Goal: Information Seeking & Learning: Understand process/instructions

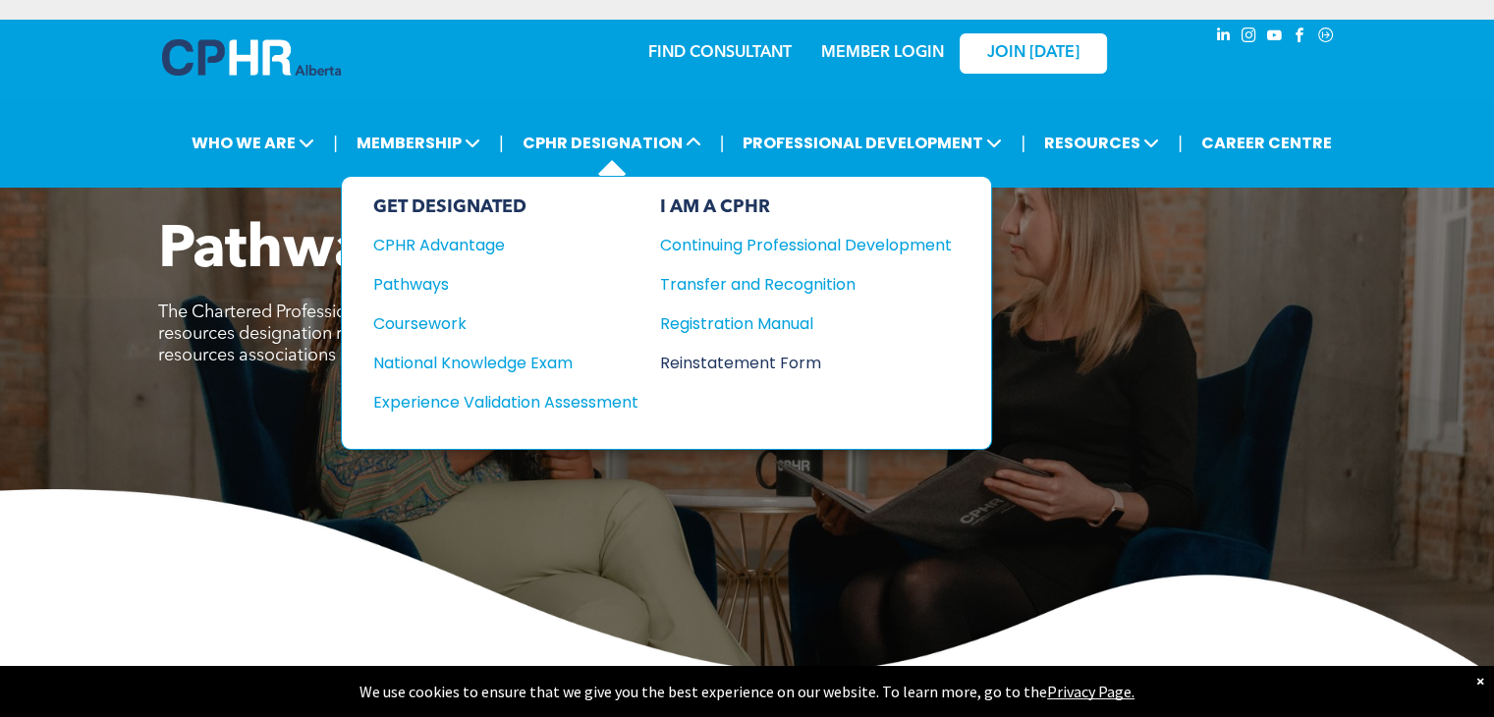
click at [715, 359] on div "Reinstatement Form" at bounding box center [791, 363] width 262 height 25
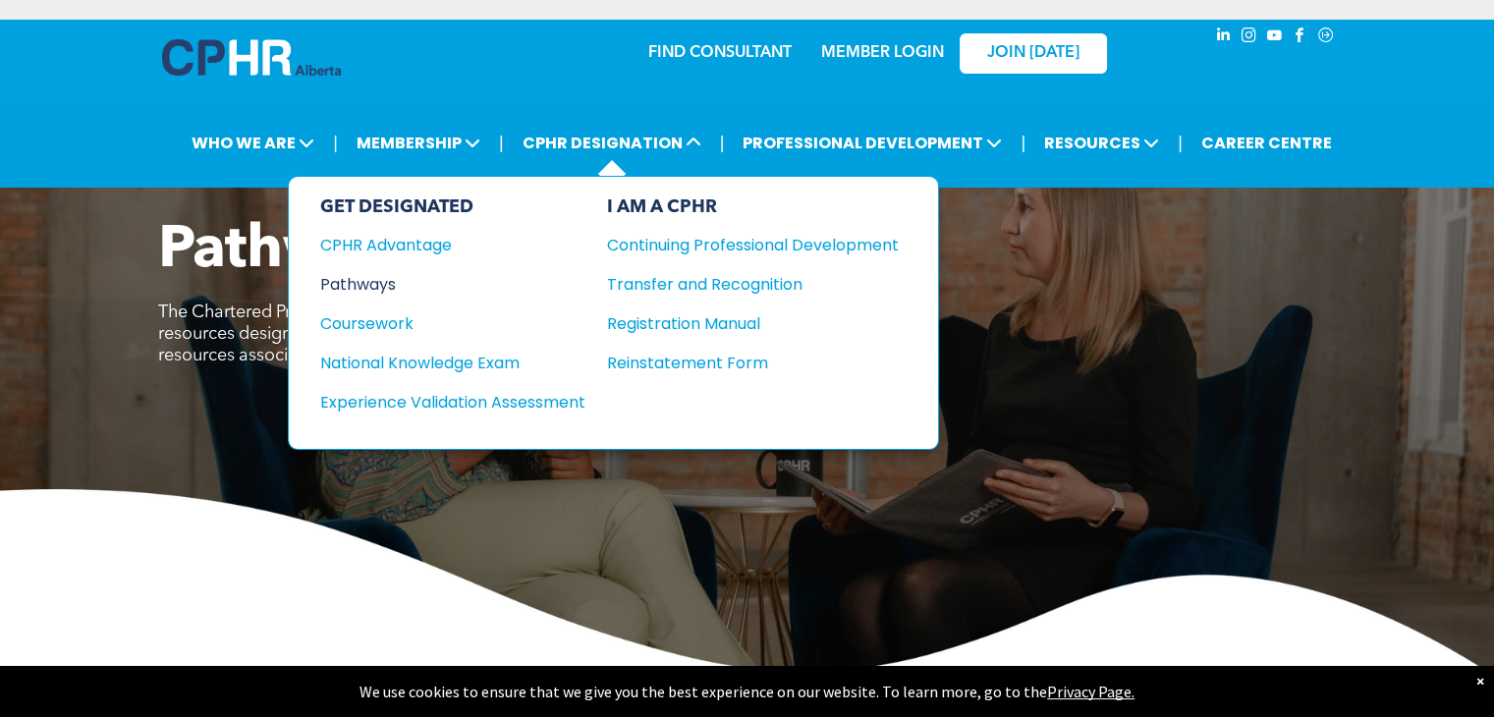
click at [395, 275] on div "Pathways" at bounding box center [439, 284] width 239 height 25
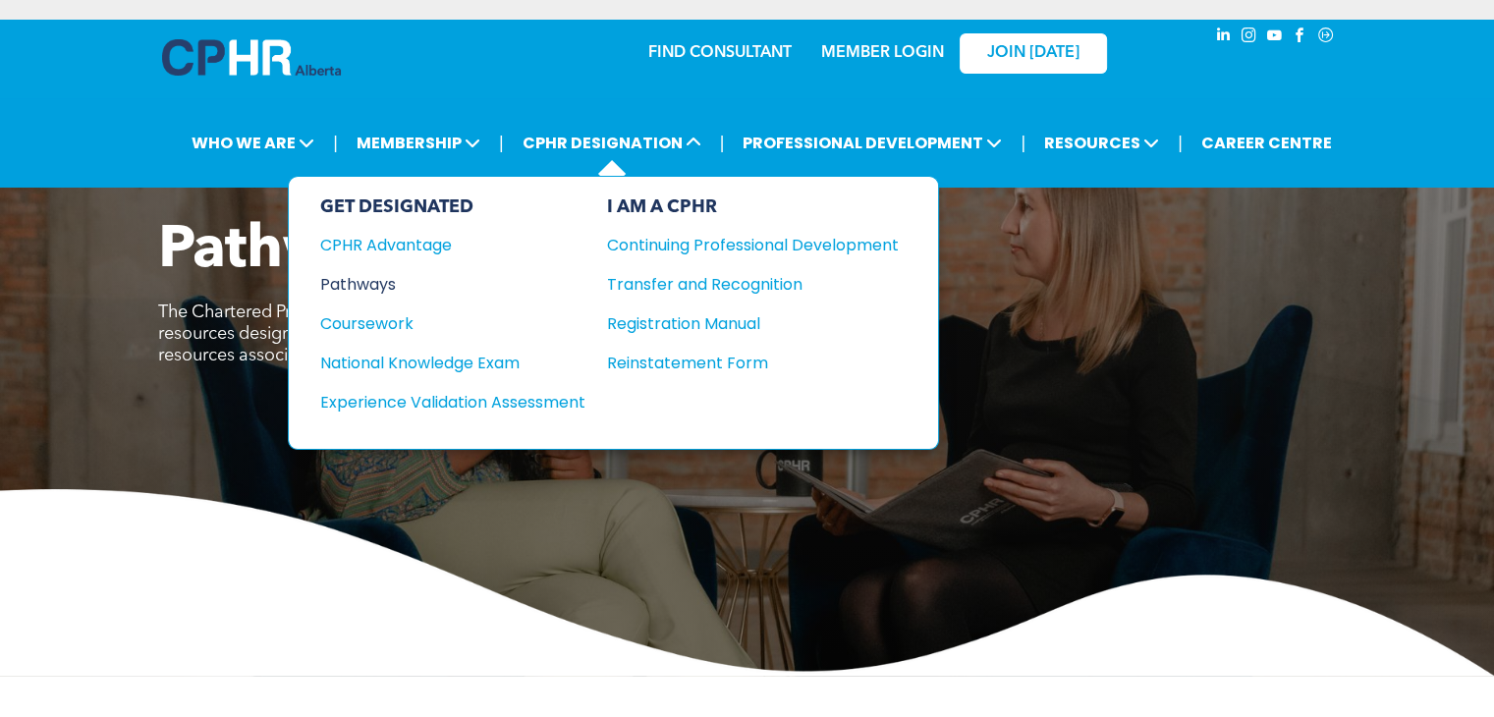
click at [381, 275] on div "Pathways" at bounding box center [439, 284] width 239 height 25
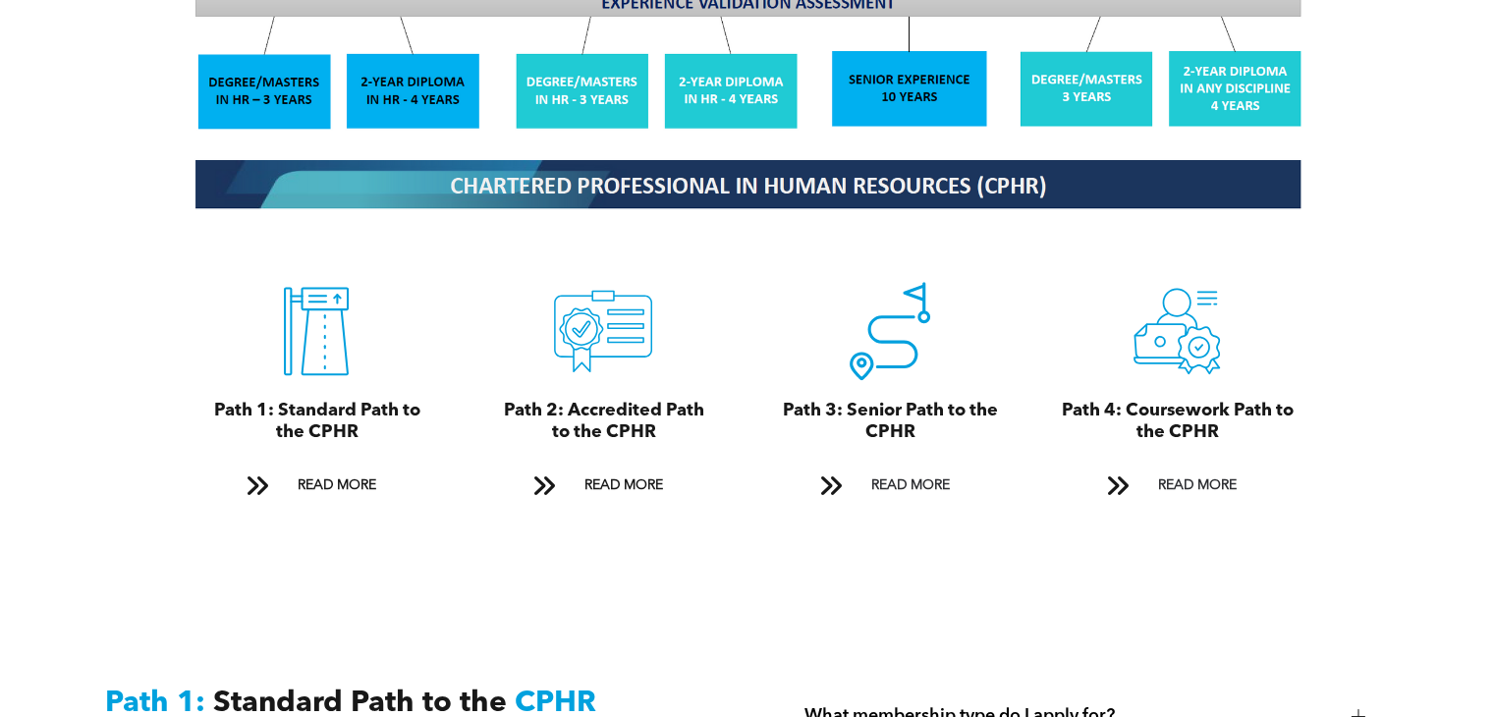
scroll to position [2063, 0]
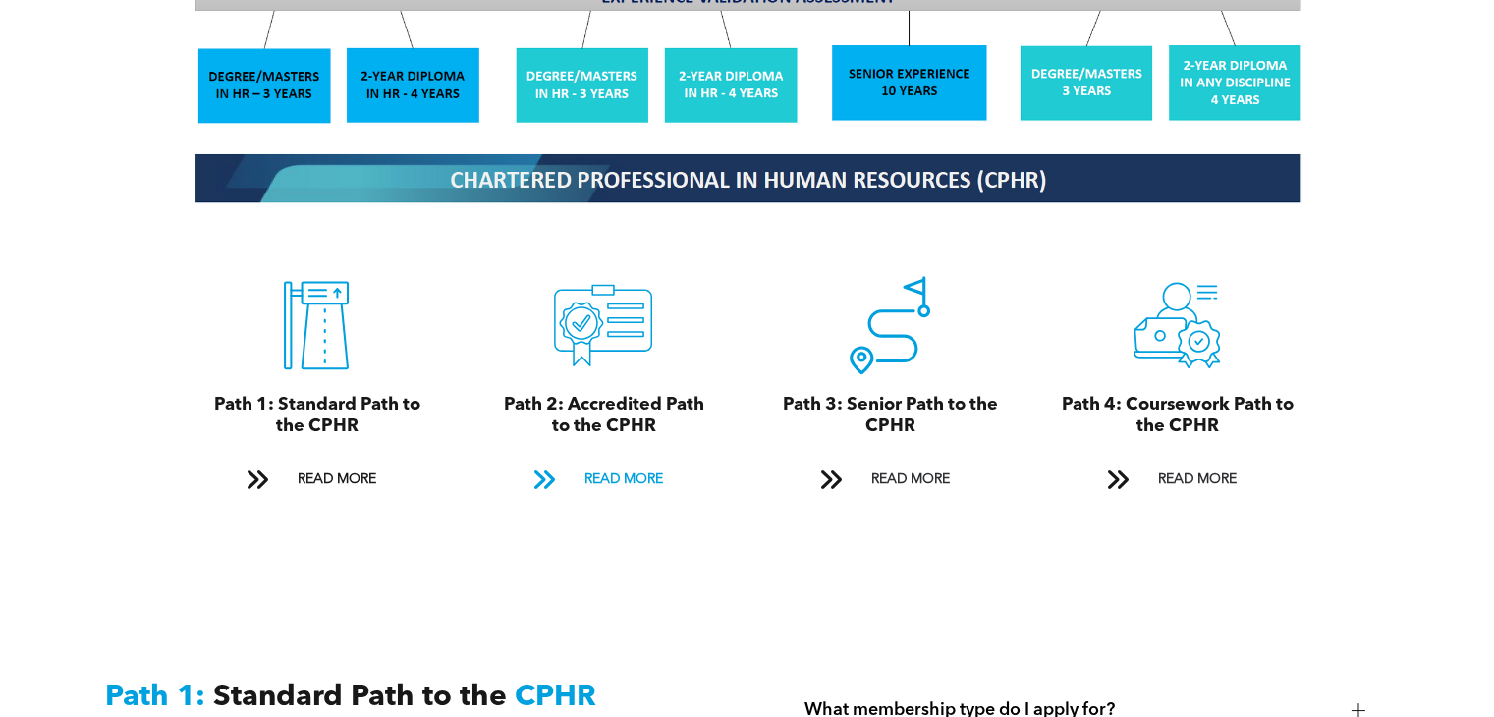
click at [618, 462] on span "READ MORE" at bounding box center [623, 480] width 92 height 36
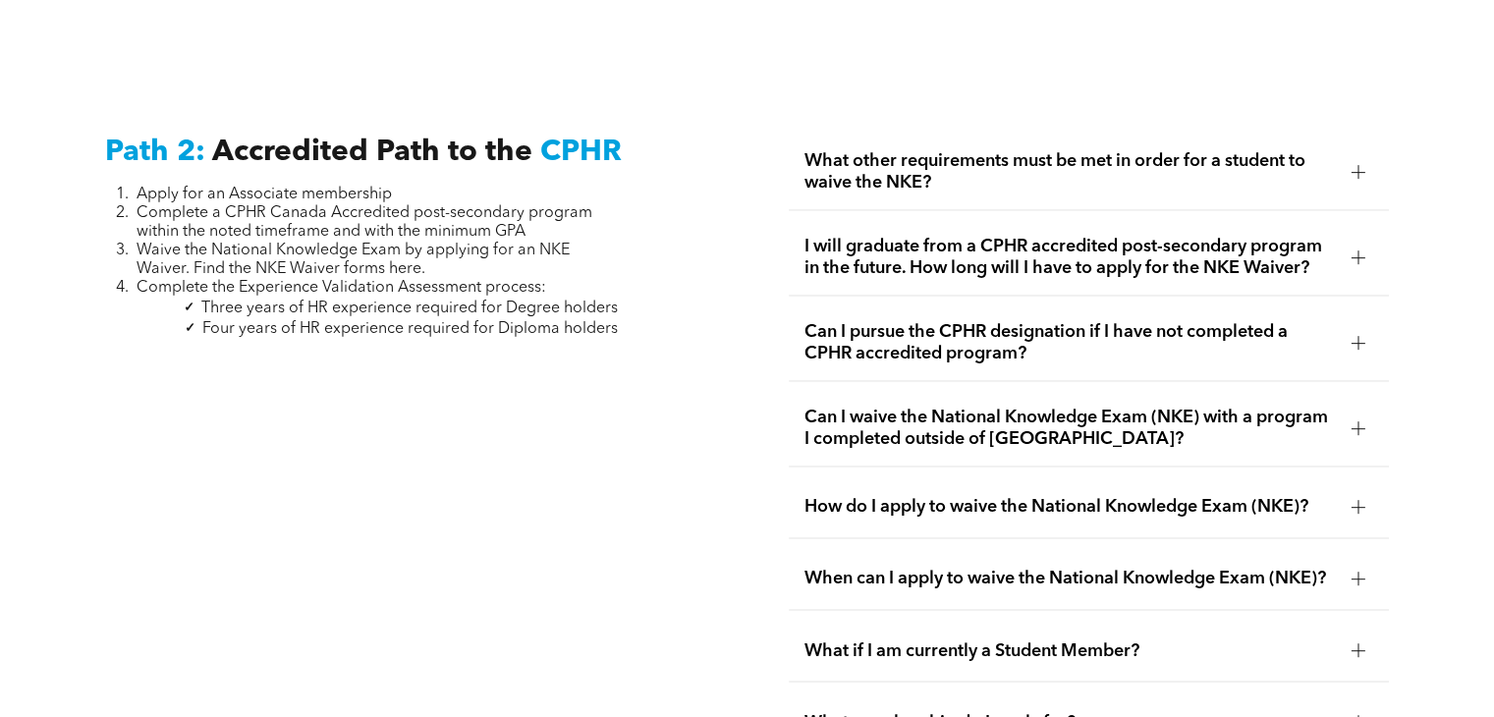
scroll to position [3123, 0]
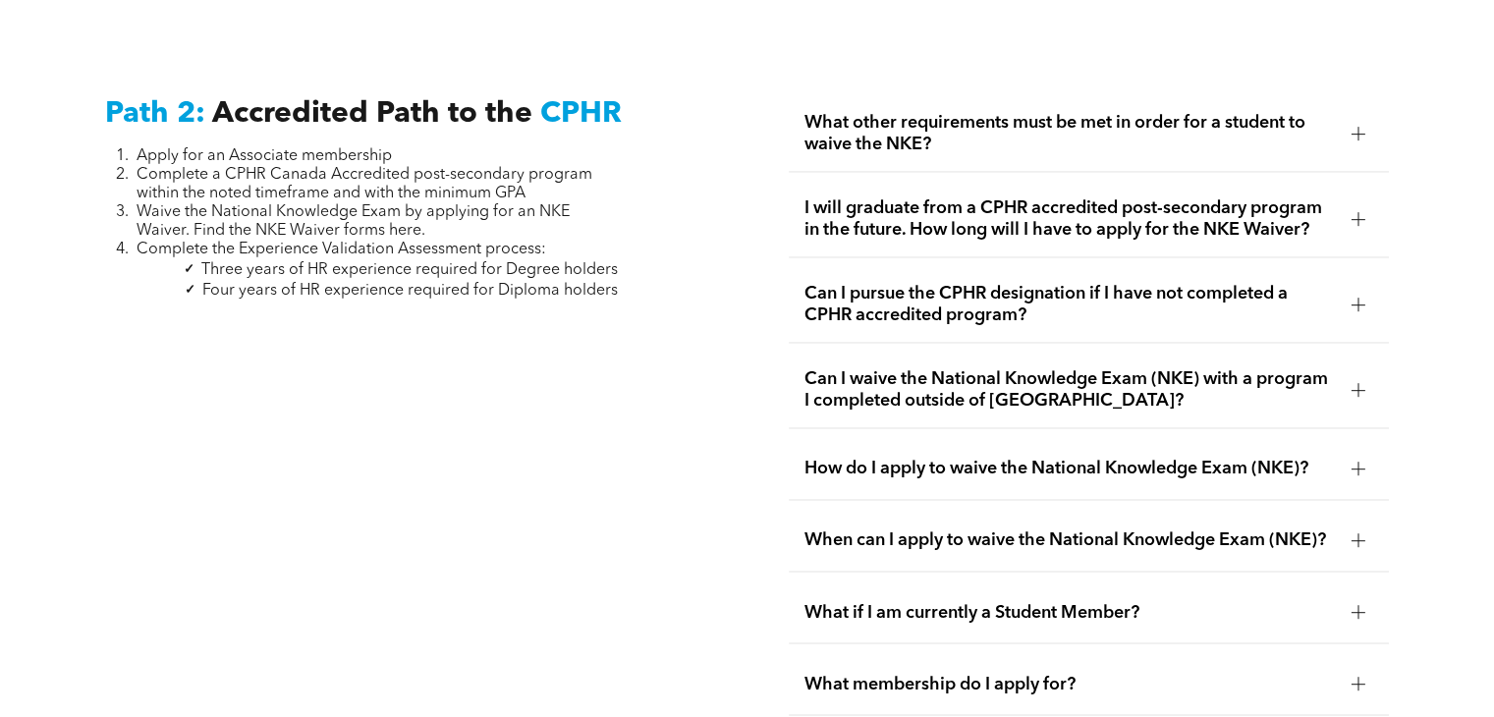
click at [833, 458] on span "How do I apply to waive the National Knowledge Exam (NKE)?" at bounding box center [1070, 469] width 530 height 22
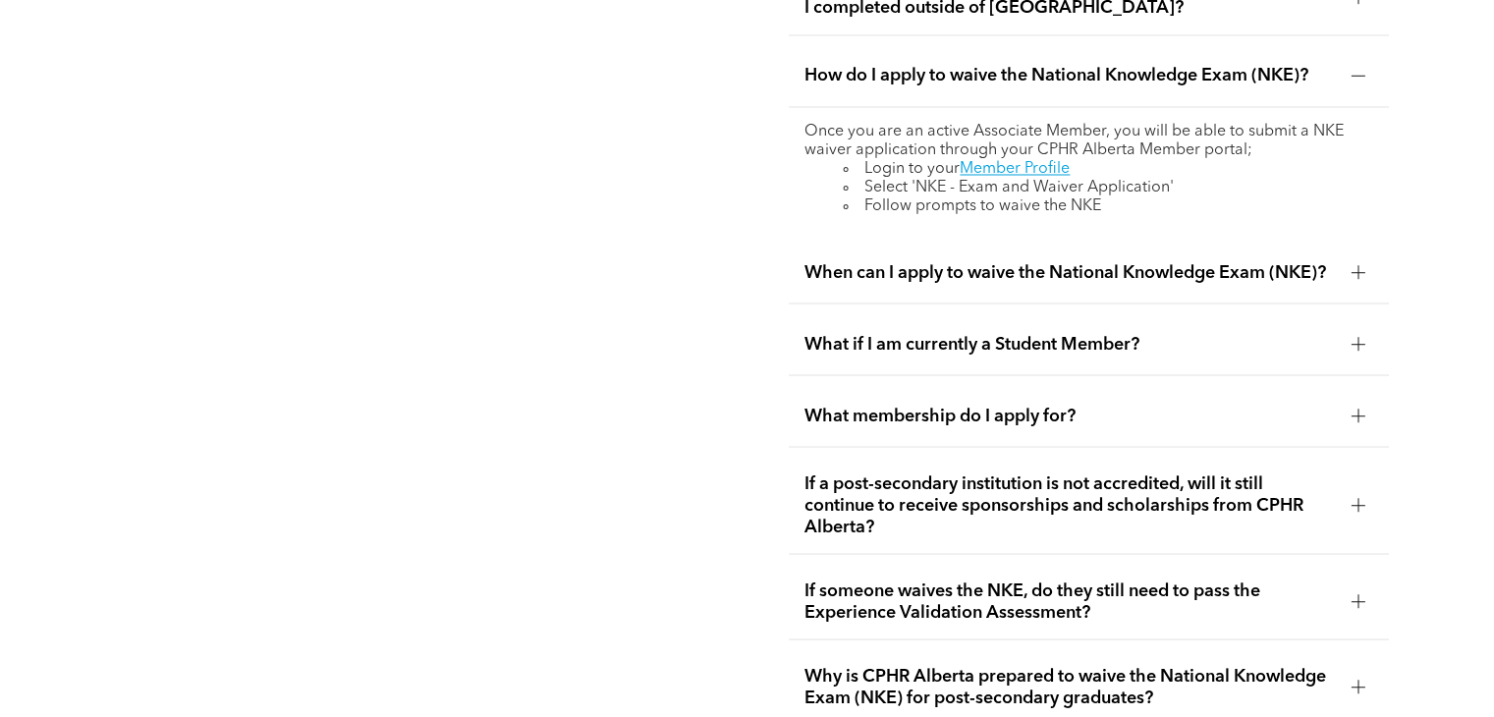
scroll to position [3614, 0]
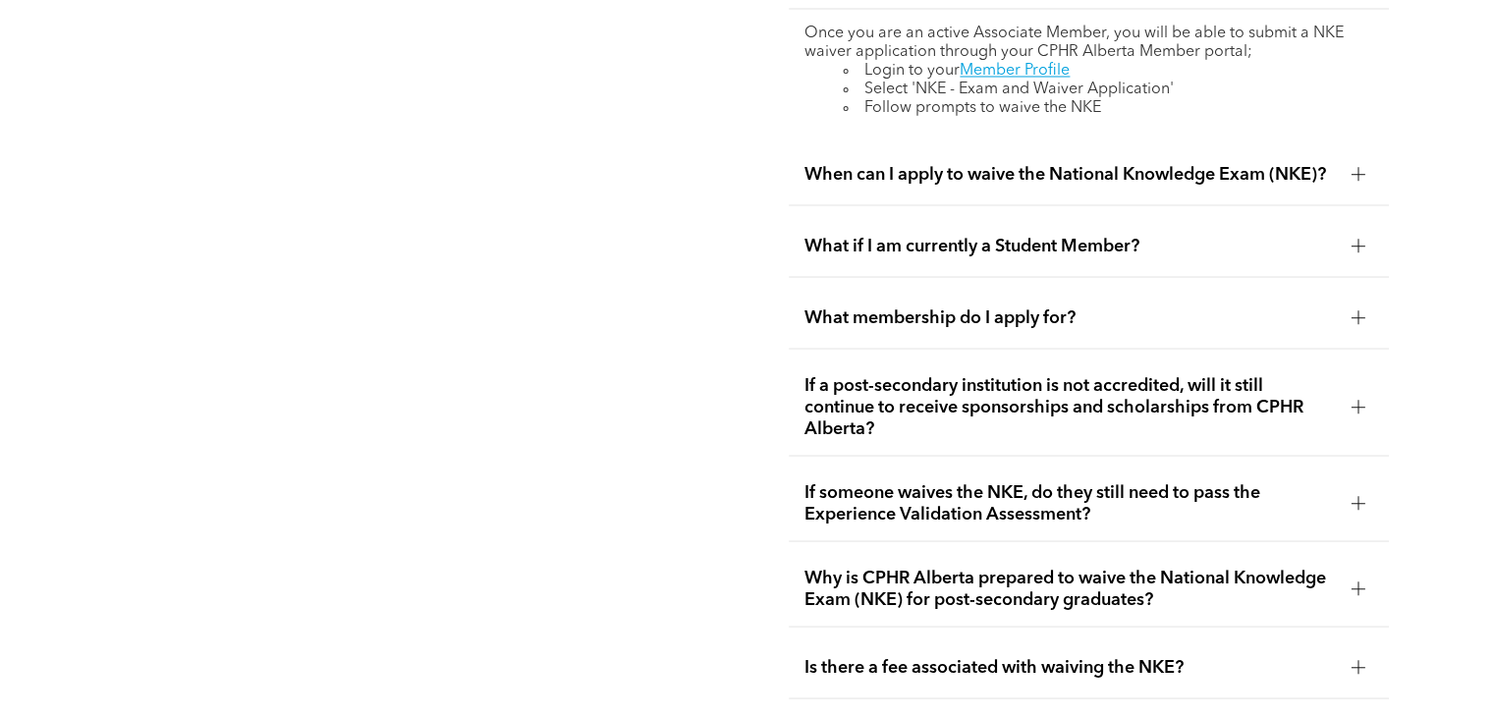
click at [908, 510] on span "If someone waives the NKE, do they still need to pass the Experience Validation…" at bounding box center [1070, 502] width 530 height 43
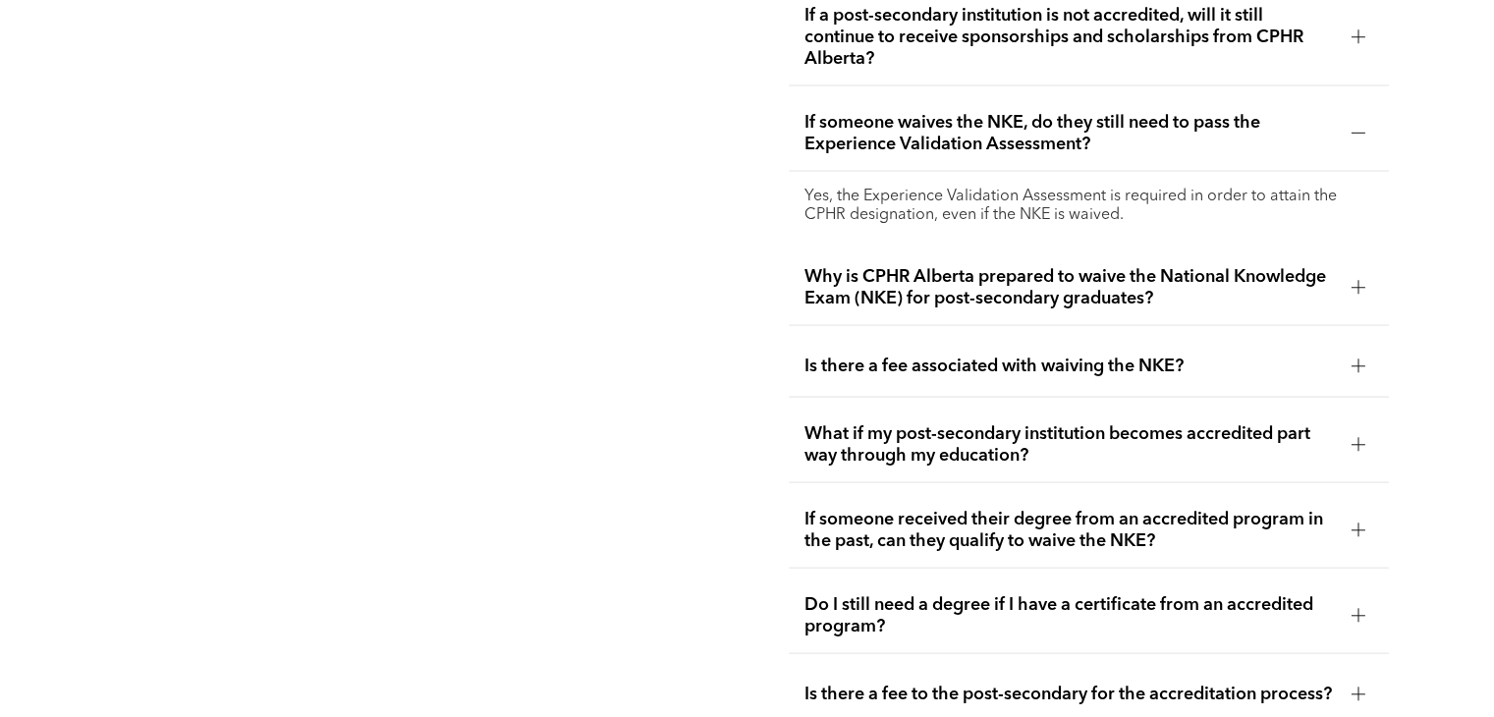
scroll to position [3909, 0]
